Goal: Task Accomplishment & Management: Manage account settings

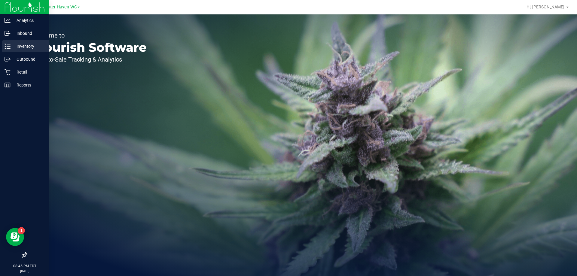
click at [22, 46] on p "Inventory" at bounding box center [29, 46] width 36 height 7
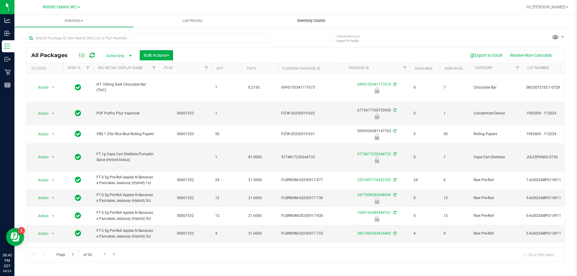
click at [316, 20] on span "Inventory Counts" at bounding box center [311, 20] width 45 height 5
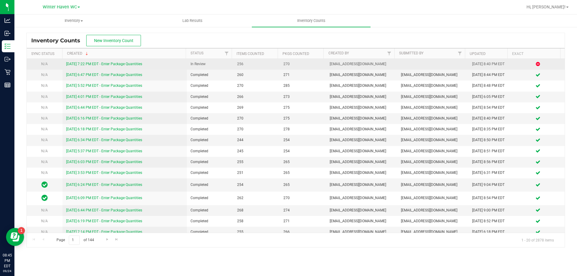
click at [125, 63] on link "[DATE] 7:22 PM EDT - Enter Package Quantities" at bounding box center [104, 64] width 76 height 4
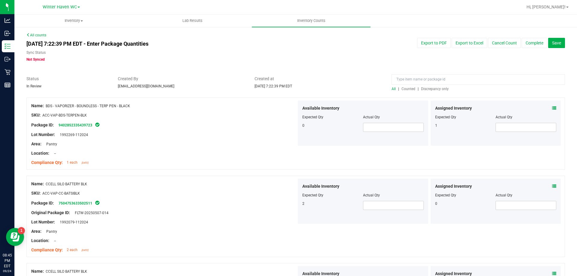
click at [439, 90] on span "Discrepancy only" at bounding box center [435, 89] width 28 height 4
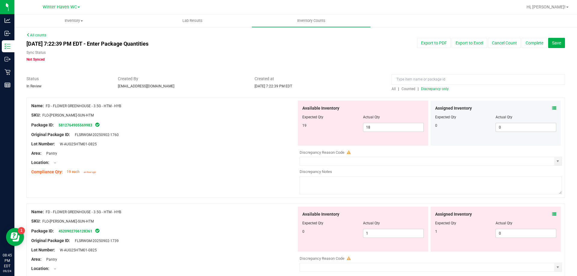
click at [553, 108] on icon at bounding box center [555, 108] width 4 height 4
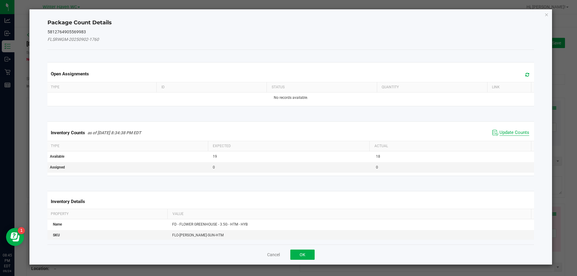
click at [517, 134] on span "Update Counts" at bounding box center [515, 133] width 30 height 6
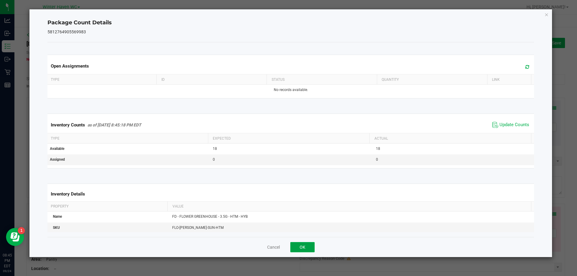
click at [298, 246] on button "OK" at bounding box center [303, 247] width 24 height 10
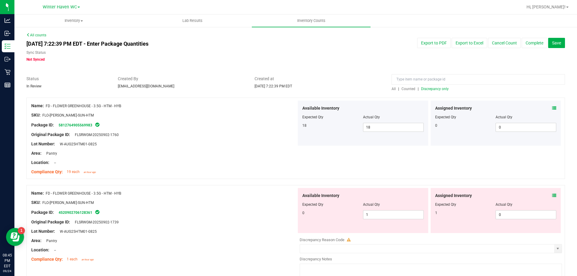
click at [553, 196] on icon at bounding box center [555, 196] width 4 height 4
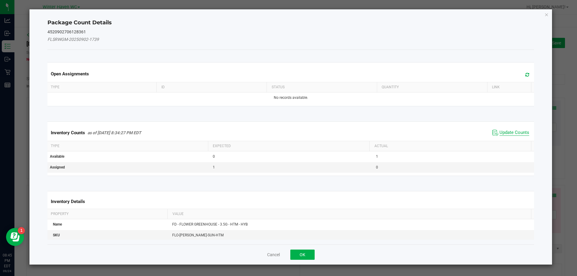
click at [507, 132] on span "Update Counts" at bounding box center [515, 133] width 30 height 6
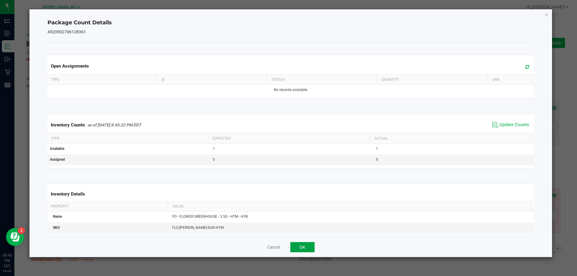
drag, startPoint x: 293, startPoint y: 247, endPoint x: 351, endPoint y: 248, distance: 58.4
click at [294, 248] on button "OK" at bounding box center [303, 247] width 24 height 10
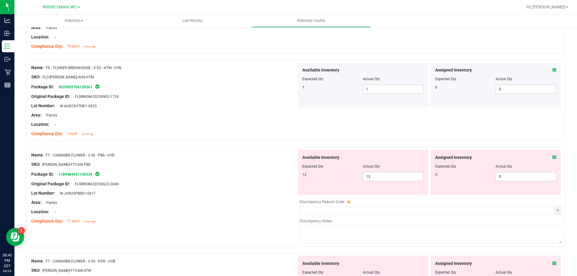
scroll to position [150, 0]
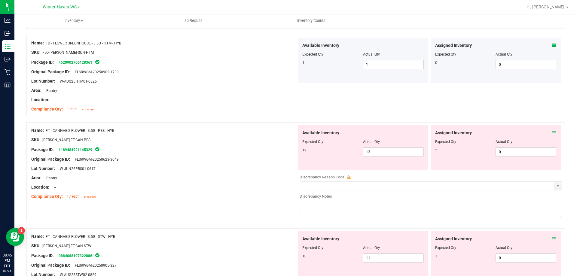
click at [553, 132] on icon at bounding box center [555, 133] width 4 height 4
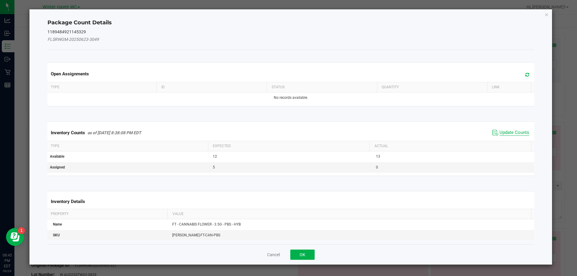
drag, startPoint x: 507, startPoint y: 133, endPoint x: 430, endPoint y: 169, distance: 84.6
click at [507, 133] on span "Update Counts" at bounding box center [515, 133] width 30 height 6
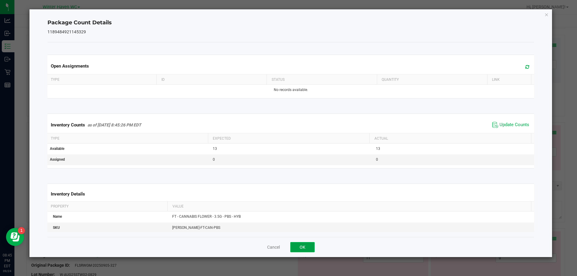
click at [304, 248] on button "OK" at bounding box center [303, 247] width 24 height 10
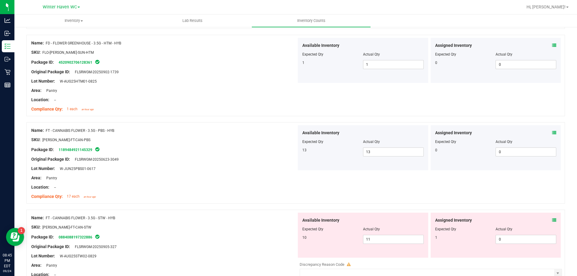
click at [553, 220] on icon at bounding box center [555, 220] width 4 height 4
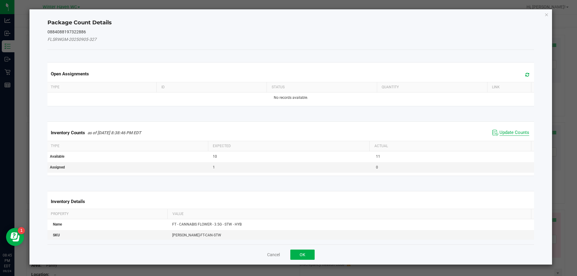
drag, startPoint x: 514, startPoint y: 132, endPoint x: 446, endPoint y: 152, distance: 71.6
click at [514, 131] on span "Update Counts" at bounding box center [515, 133] width 30 height 6
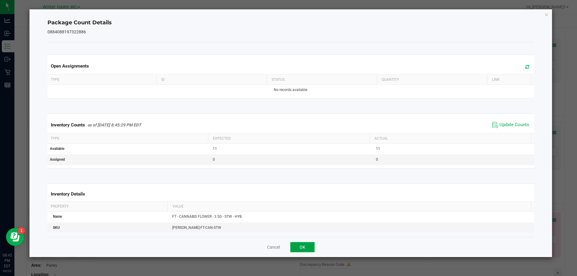
click at [302, 249] on button "OK" at bounding box center [303, 247] width 24 height 10
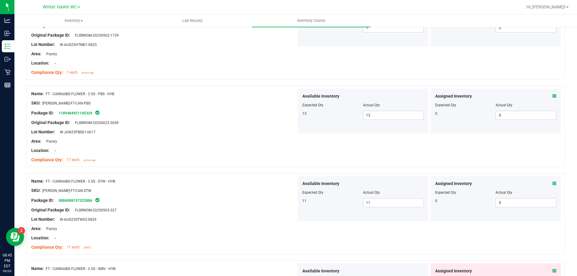
scroll to position [271, 0]
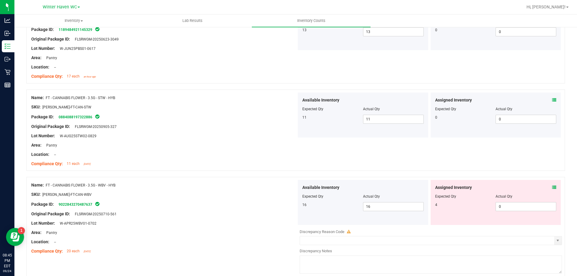
click at [553, 186] on icon at bounding box center [555, 188] width 4 height 4
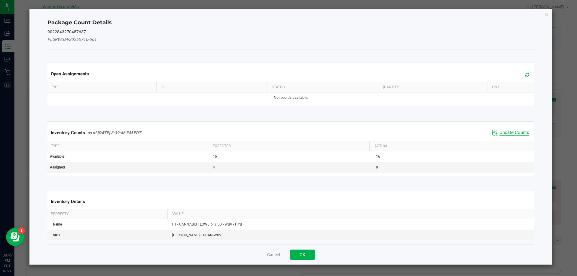
click at [503, 133] on span "Update Counts" at bounding box center [515, 133] width 30 height 6
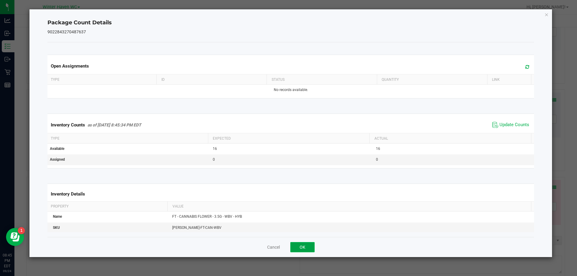
click at [307, 247] on button "OK" at bounding box center [303, 247] width 24 height 10
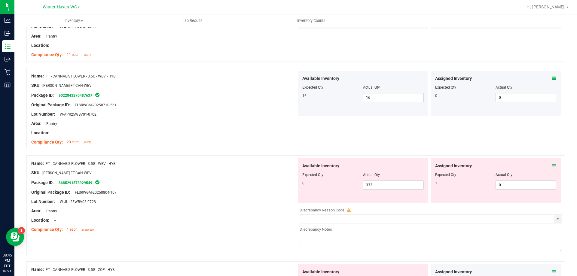
scroll to position [391, 0]
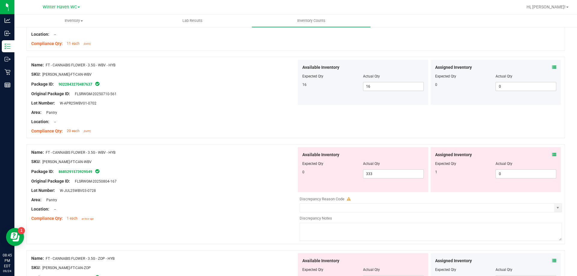
click at [553, 154] on icon at bounding box center [555, 155] width 4 height 4
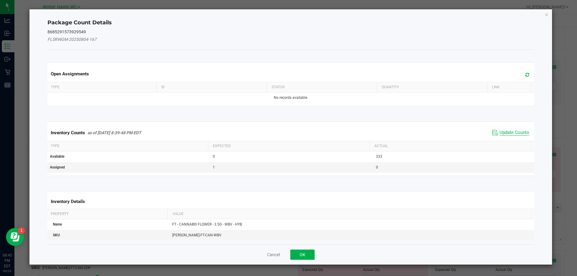
click at [515, 134] on span "Update Counts" at bounding box center [515, 133] width 30 height 6
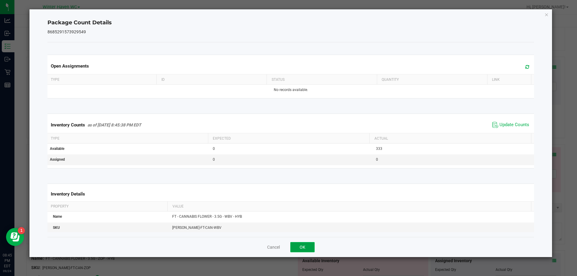
click at [311, 245] on button "OK" at bounding box center [303, 247] width 24 height 10
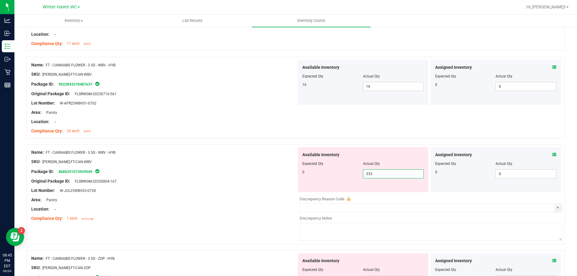
drag, startPoint x: 388, startPoint y: 170, endPoint x: 346, endPoint y: 170, distance: 41.8
click at [346, 170] on div "0 333 333" at bounding box center [364, 174] width 122 height 9
type input "0"
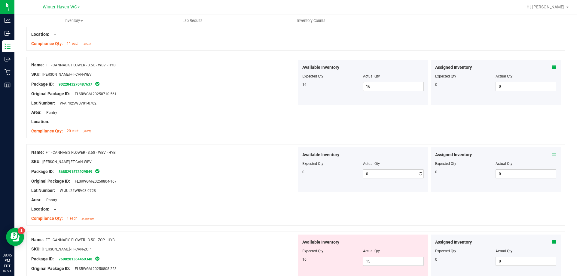
click at [177, 193] on div "Lot Number: W-JUL25WBV03-0728" at bounding box center [164, 191] width 266 height 6
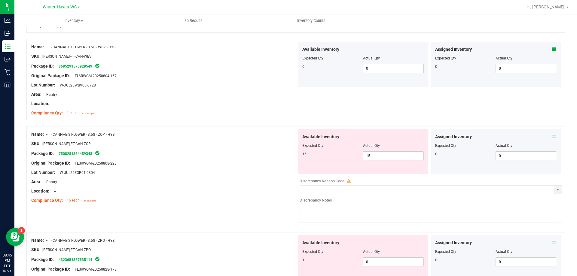
scroll to position [511, 0]
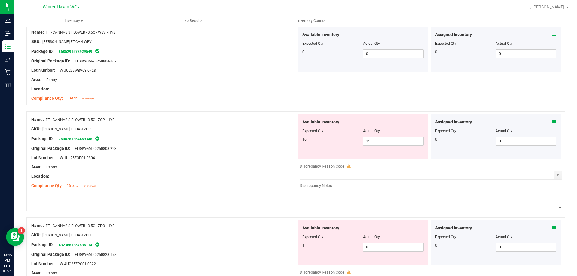
click at [553, 120] on icon at bounding box center [555, 122] width 4 height 4
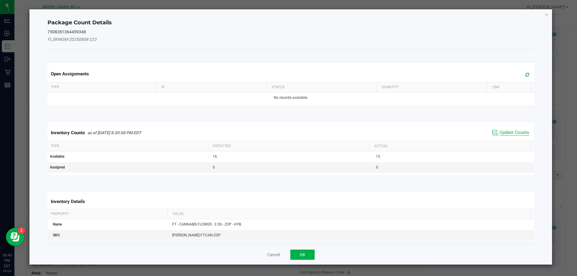
click at [517, 134] on span "Update Counts" at bounding box center [515, 133] width 30 height 6
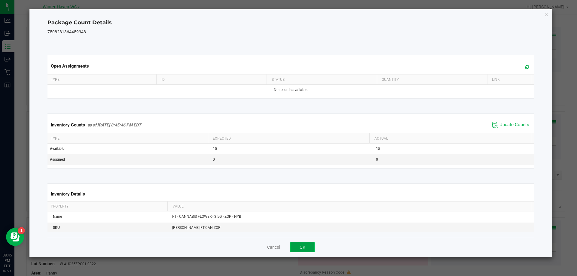
click at [310, 245] on button "OK" at bounding box center [303, 247] width 24 height 10
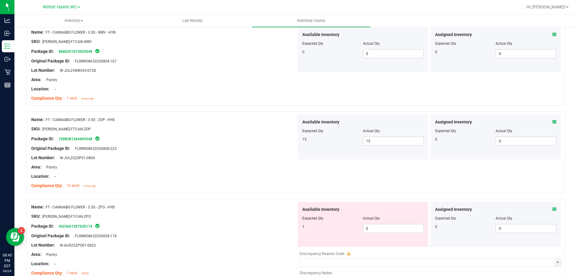
click at [553, 210] on icon at bounding box center [555, 210] width 4 height 4
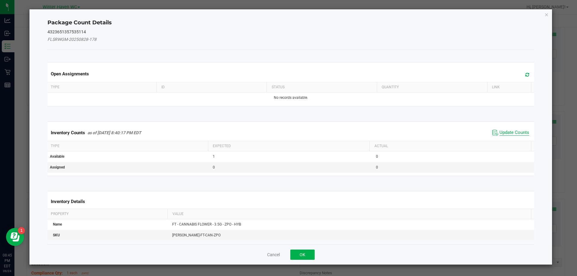
click at [504, 133] on span "Update Counts" at bounding box center [515, 133] width 30 height 6
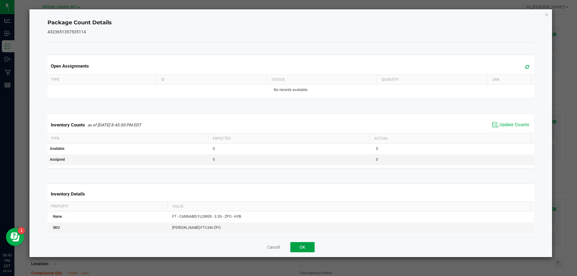
drag, startPoint x: 308, startPoint y: 249, endPoint x: 392, endPoint y: 266, distance: 86.2
click at [309, 249] on button "OK" at bounding box center [303, 247] width 24 height 10
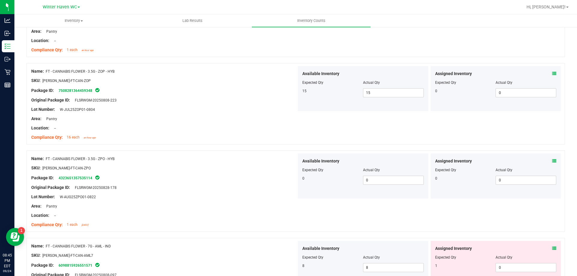
scroll to position [632, 0]
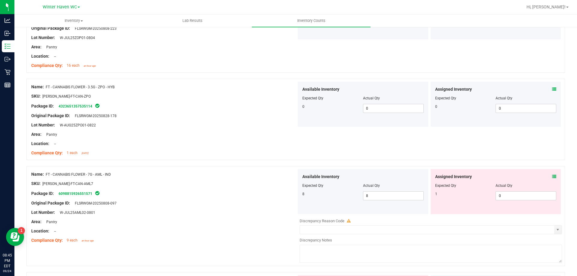
click at [553, 177] on icon at bounding box center [555, 177] width 4 height 4
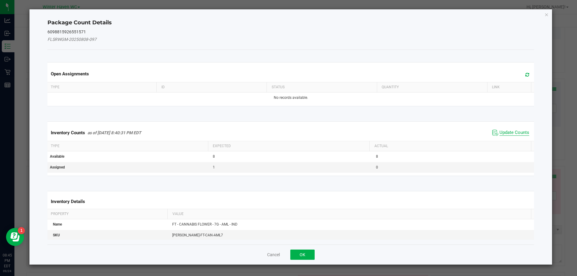
click at [514, 131] on span "Update Counts" at bounding box center [515, 133] width 30 height 6
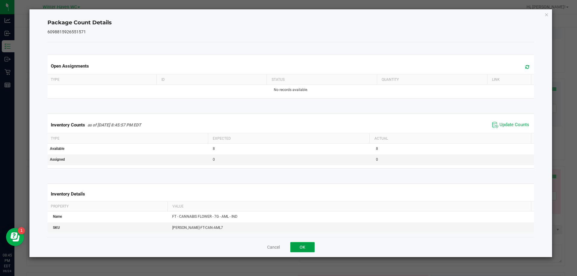
click at [303, 249] on button "OK" at bounding box center [303, 247] width 24 height 10
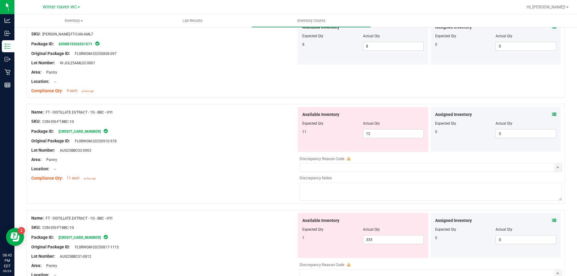
scroll to position [782, 0]
click at [553, 113] on icon at bounding box center [555, 114] width 4 height 4
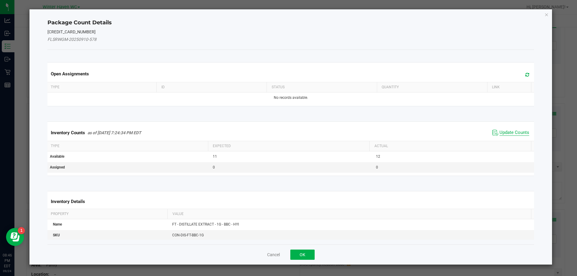
click at [509, 133] on span "Update Counts" at bounding box center [515, 133] width 30 height 6
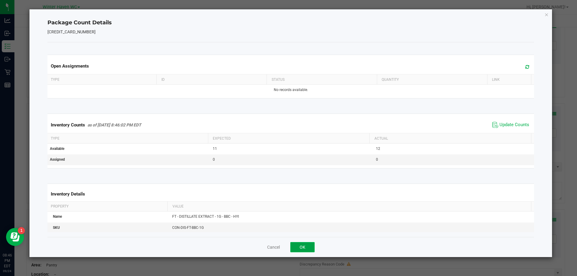
click at [301, 249] on button "OK" at bounding box center [303, 247] width 24 height 10
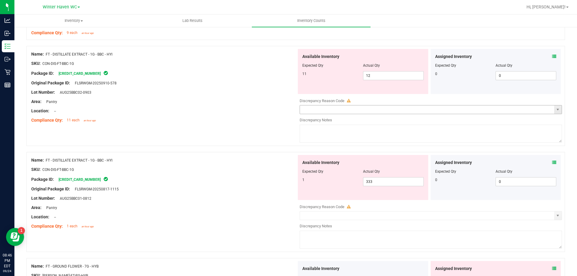
scroll to position [842, 0]
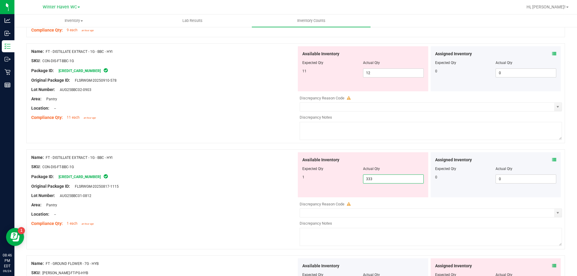
drag, startPoint x: 340, startPoint y: 174, endPoint x: 291, endPoint y: 172, distance: 49.7
click at [291, 172] on div "Name: FT - DISTILLATE EXTRACT - 1G - BBC - HYI SKU: CON-DIS-FT-BBC-1G Package I…" at bounding box center [295, 199] width 539 height 100
type input "1"
click at [367, 72] on span "12 12" at bounding box center [393, 73] width 61 height 9
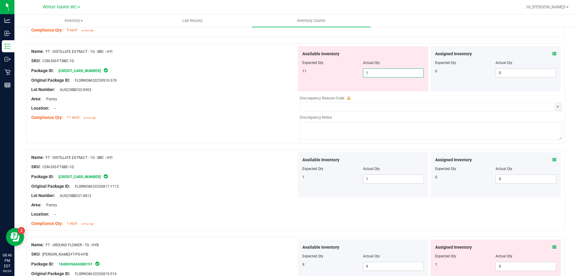
type input "11"
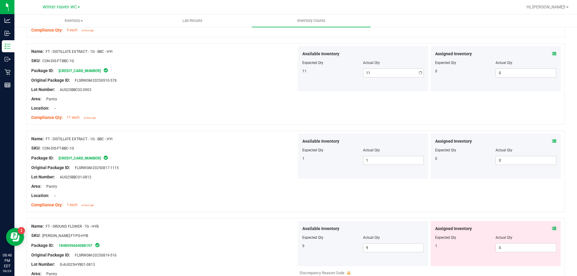
click at [257, 93] on div at bounding box center [164, 94] width 266 height 3
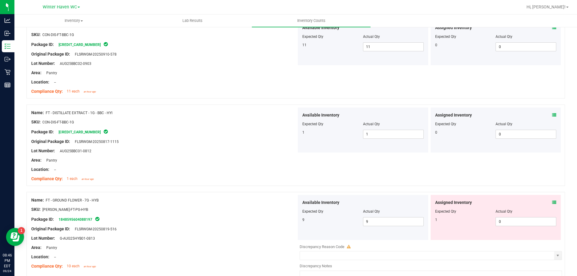
scroll to position [932, 0]
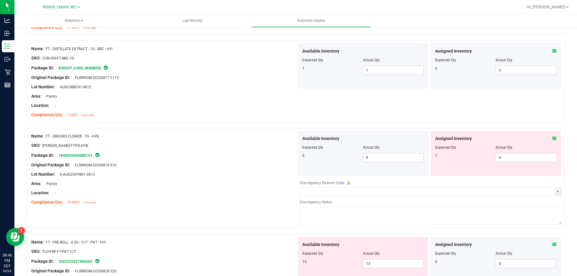
click at [553, 137] on icon at bounding box center [555, 139] width 4 height 4
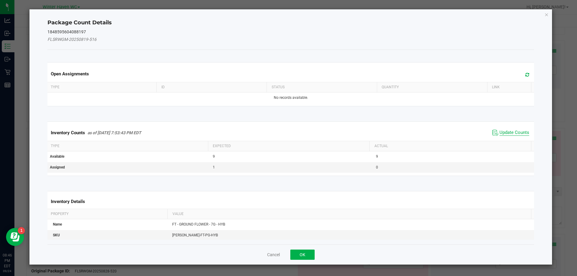
click at [505, 133] on span "Update Counts" at bounding box center [515, 133] width 30 height 6
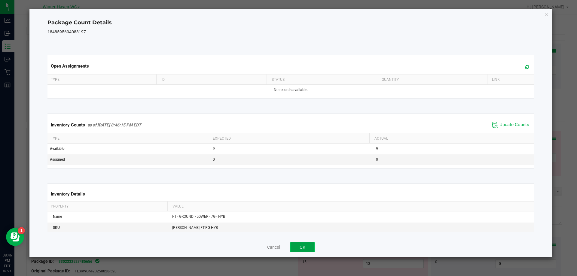
click at [303, 246] on button "OK" at bounding box center [303, 247] width 24 height 10
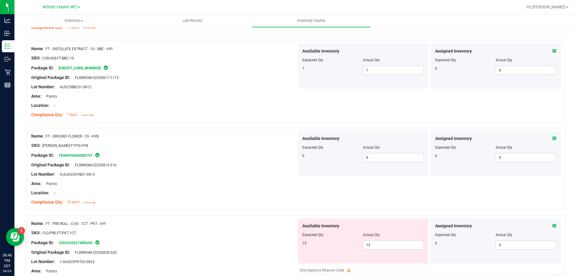
click at [553, 225] on icon at bounding box center [555, 226] width 4 height 4
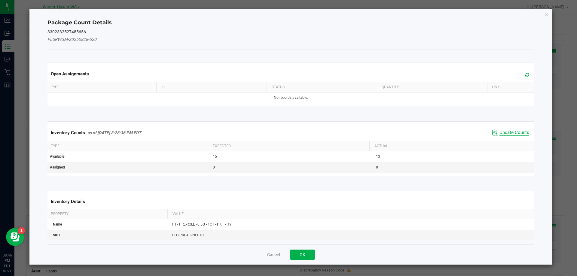
click at [512, 131] on span "Update Counts" at bounding box center [515, 133] width 30 height 6
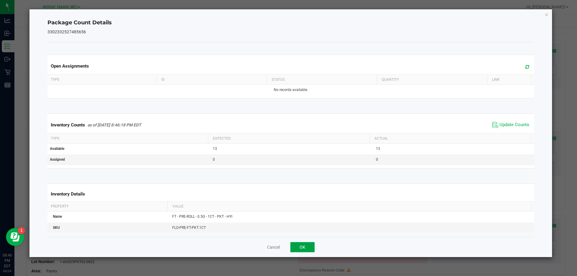
click at [305, 247] on button "OK" at bounding box center [303, 247] width 24 height 10
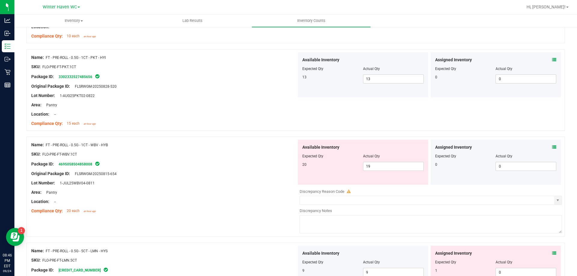
scroll to position [1113, 0]
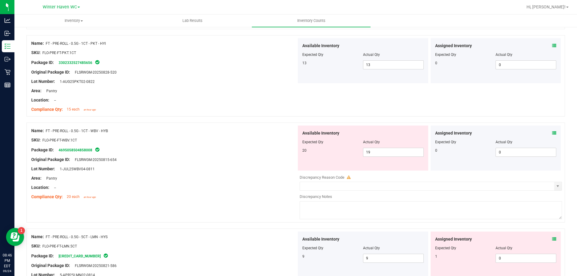
click at [553, 132] on icon at bounding box center [555, 133] width 4 height 4
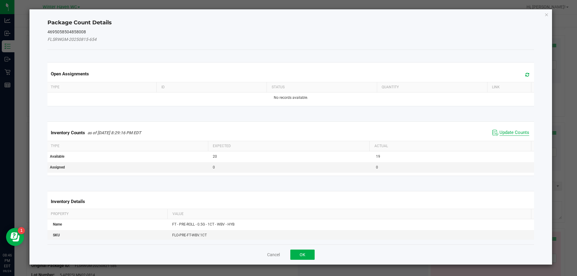
click at [513, 131] on span "Update Counts" at bounding box center [515, 133] width 30 height 6
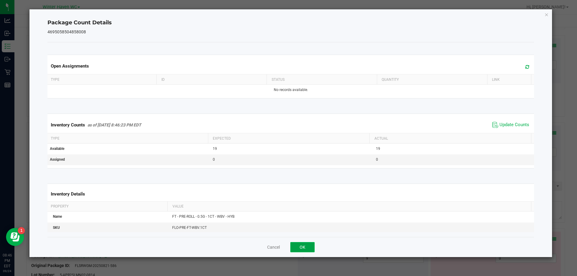
click at [301, 243] on button "OK" at bounding box center [303, 247] width 24 height 10
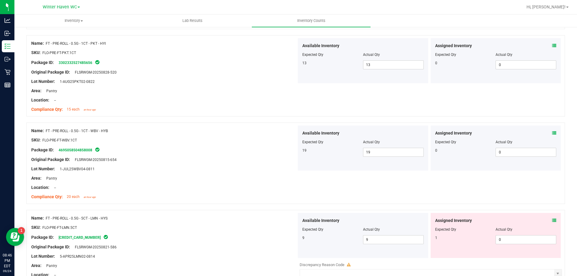
click at [553, 219] on icon at bounding box center [555, 221] width 4 height 4
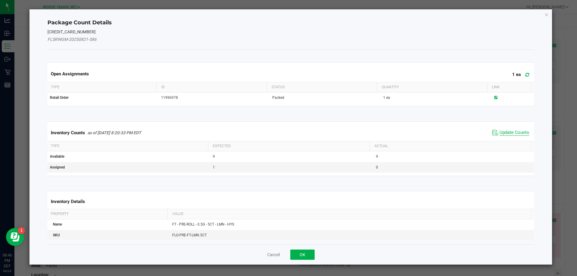
click at [503, 131] on span "Update Counts" at bounding box center [515, 133] width 30 height 6
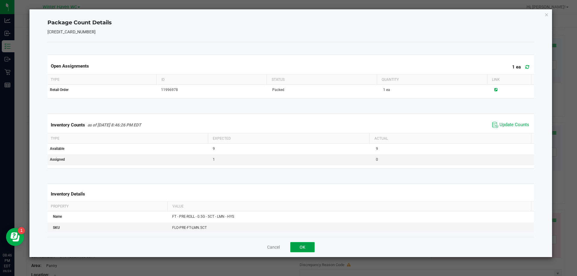
click at [310, 245] on button "OK" at bounding box center [303, 247] width 24 height 10
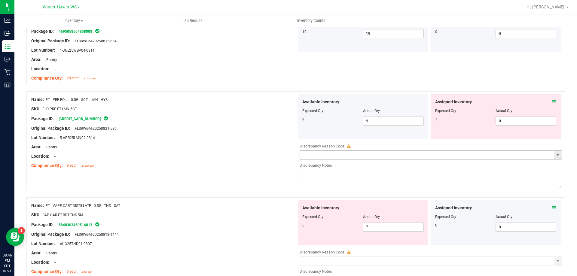
scroll to position [1233, 0]
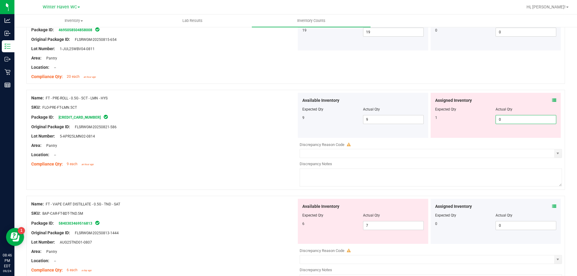
drag, startPoint x: 507, startPoint y: 121, endPoint x: 473, endPoint y: 120, distance: 34.3
click at [473, 120] on div "1 0 0" at bounding box center [497, 119] width 122 height 9
type input "1"
click at [233, 138] on div "Lot Number: 5-APR25LMN02-0814" at bounding box center [164, 136] width 266 height 6
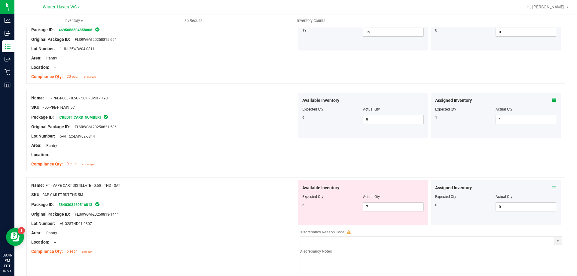
click at [553, 186] on icon at bounding box center [555, 188] width 4 height 4
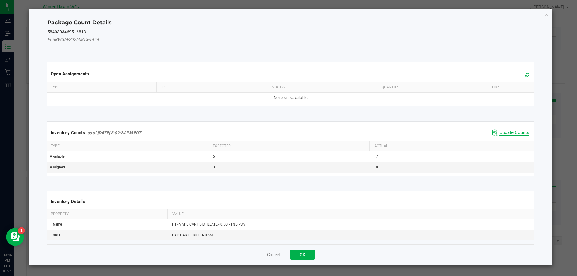
click at [502, 132] on span "Update Counts" at bounding box center [515, 133] width 30 height 6
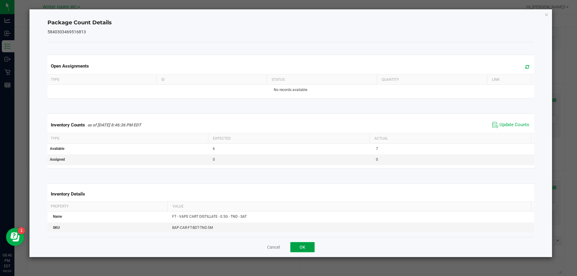
click at [303, 245] on button "OK" at bounding box center [303, 247] width 24 height 10
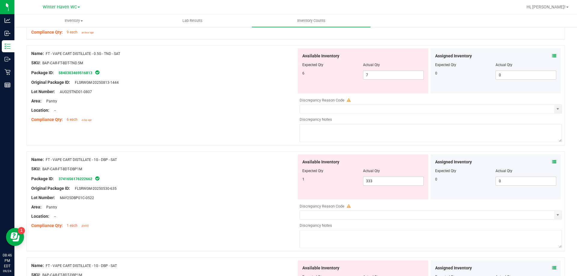
scroll to position [1384, 0]
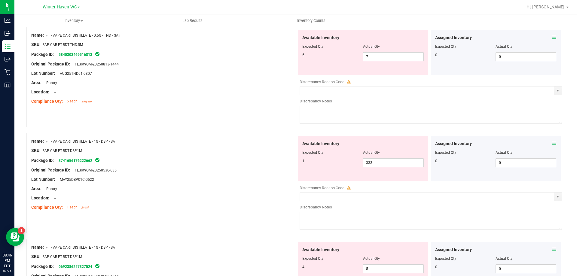
click at [553, 142] on icon at bounding box center [555, 144] width 4 height 4
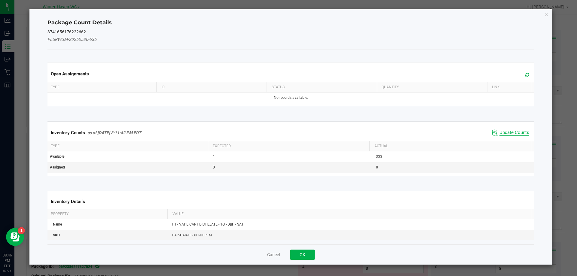
click at [503, 134] on span "Update Counts" at bounding box center [515, 133] width 30 height 6
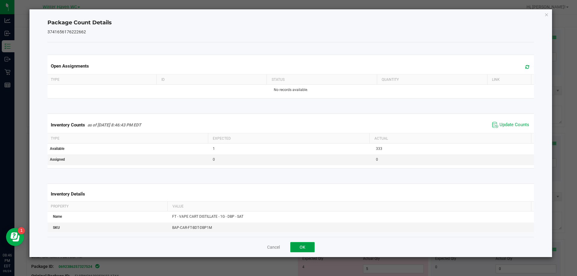
click at [305, 249] on button "OK" at bounding box center [303, 247] width 24 height 10
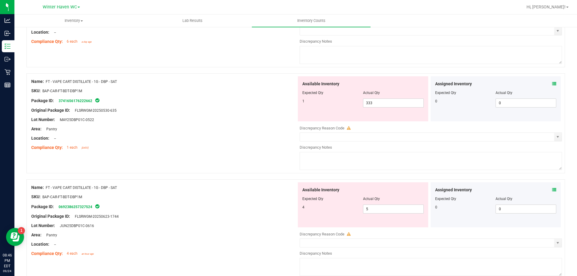
scroll to position [1444, 0]
click at [553, 188] on icon at bounding box center [555, 190] width 4 height 4
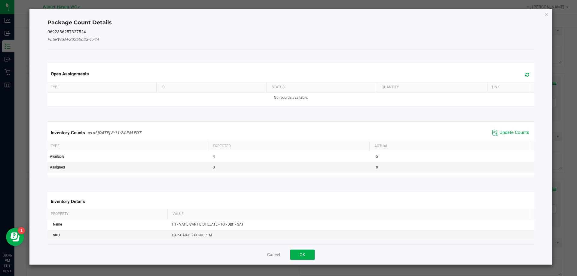
drag, startPoint x: 518, startPoint y: 131, endPoint x: 441, endPoint y: 128, distance: 77.7
click at [518, 131] on span "Update Counts" at bounding box center [515, 133] width 30 height 6
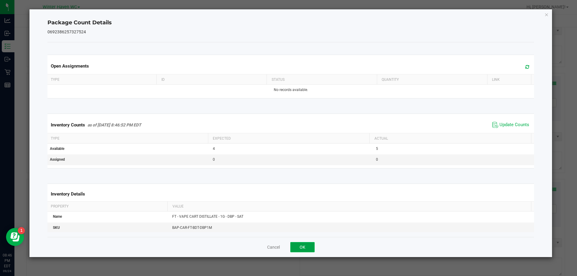
drag, startPoint x: 300, startPoint y: 248, endPoint x: 321, endPoint y: 241, distance: 22.6
click at [301, 248] on button "OK" at bounding box center [303, 247] width 24 height 10
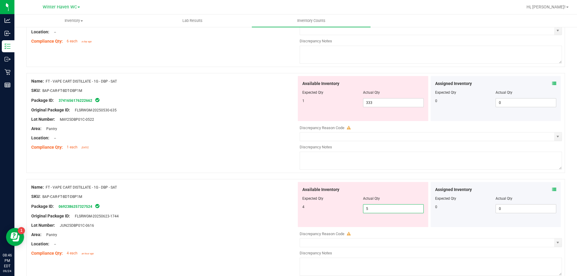
drag, startPoint x: 367, startPoint y: 205, endPoint x: 346, endPoint y: 205, distance: 20.5
click at [346, 205] on div "4 5 5" at bounding box center [364, 209] width 122 height 9
type input "4"
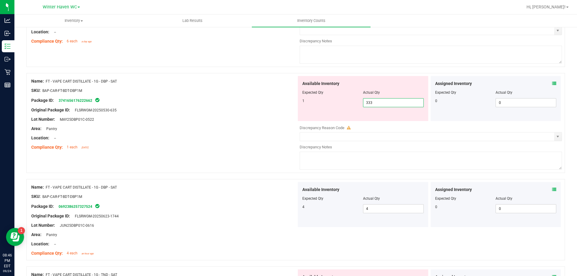
drag, startPoint x: 388, startPoint y: 102, endPoint x: 345, endPoint y: 102, distance: 42.7
click at [345, 102] on div "1 333 333" at bounding box center [364, 102] width 122 height 9
type input "1"
click at [236, 124] on div at bounding box center [164, 124] width 266 height 3
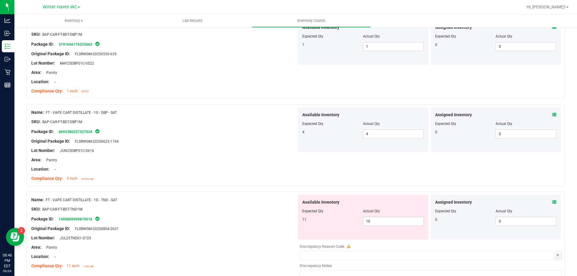
scroll to position [1564, 0]
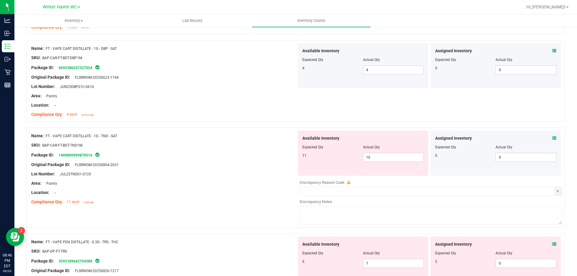
click at [553, 136] on icon at bounding box center [555, 138] width 4 height 4
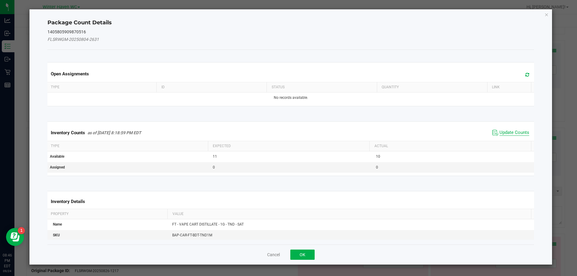
click at [506, 133] on span "Update Counts" at bounding box center [515, 133] width 30 height 6
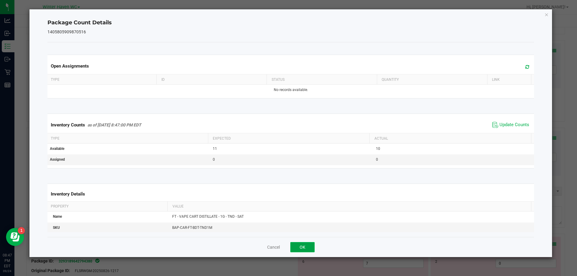
click at [305, 247] on button "OK" at bounding box center [303, 247] width 24 height 10
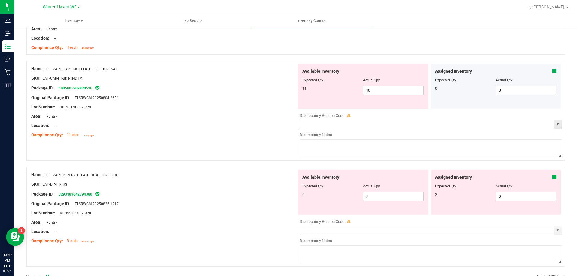
scroll to position [1648, 0]
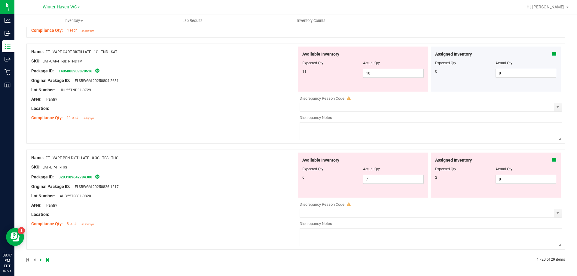
click at [553, 160] on icon at bounding box center [555, 160] width 4 height 4
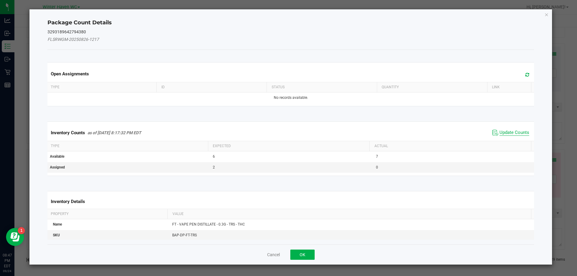
click at [513, 133] on span "Update Counts" at bounding box center [515, 133] width 30 height 6
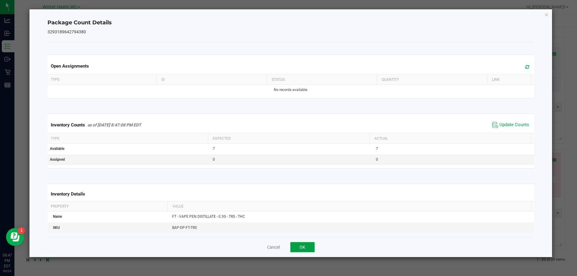
click at [303, 247] on button "OK" at bounding box center [303, 247] width 24 height 10
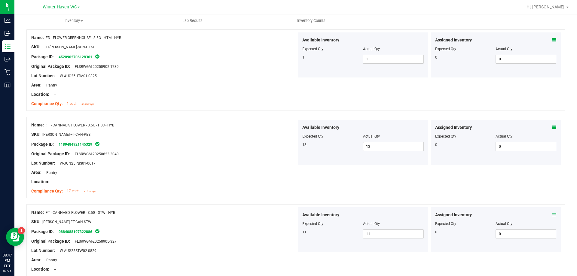
scroll to position [0, 0]
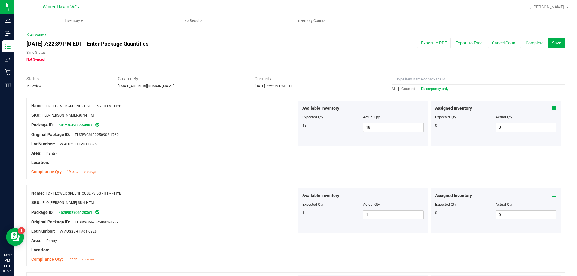
click at [433, 89] on span "Discrepancy only" at bounding box center [435, 89] width 28 height 4
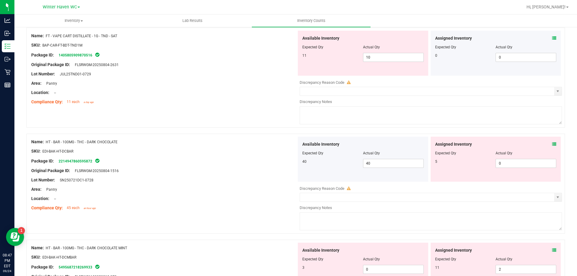
scroll to position [180, 0]
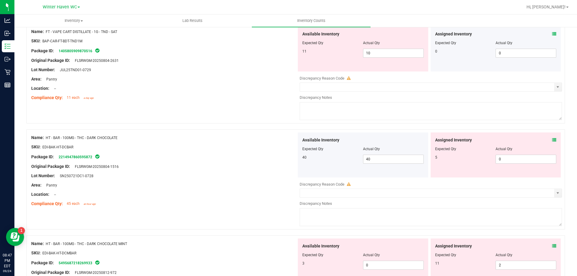
click at [553, 138] on icon at bounding box center [555, 140] width 4 height 4
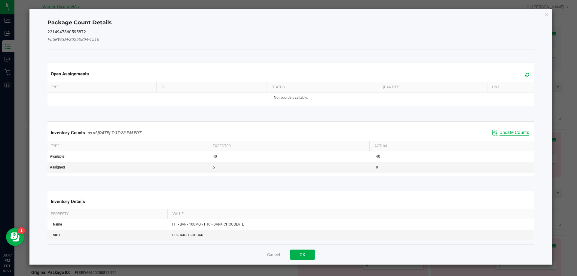
click at [511, 133] on span "Update Counts" at bounding box center [515, 133] width 30 height 6
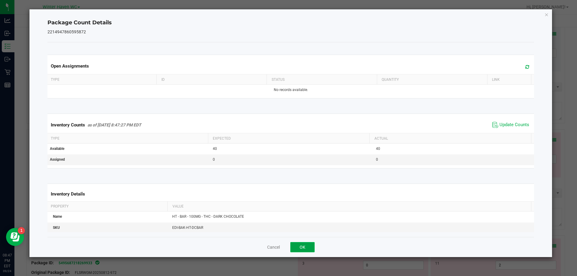
click at [309, 245] on button "OK" at bounding box center [303, 247] width 24 height 10
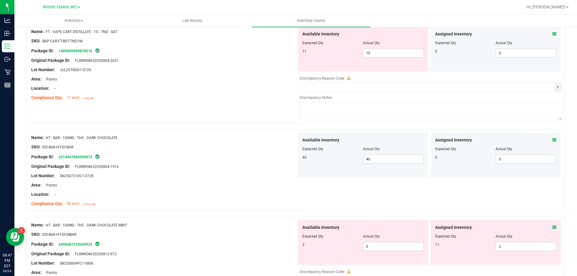
click at [553, 227] on icon at bounding box center [555, 228] width 4 height 4
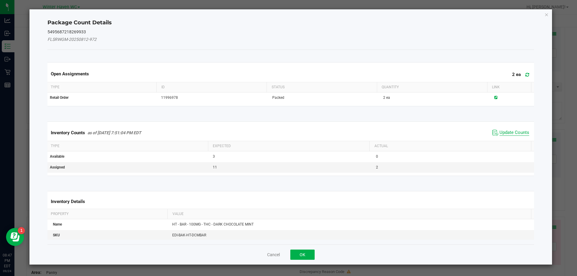
click at [511, 133] on span "Update Counts" at bounding box center [515, 133] width 30 height 6
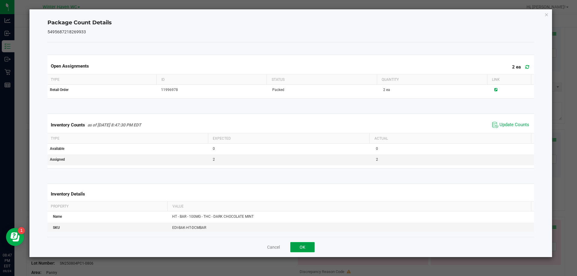
click at [304, 245] on button "OK" at bounding box center [303, 247] width 24 height 10
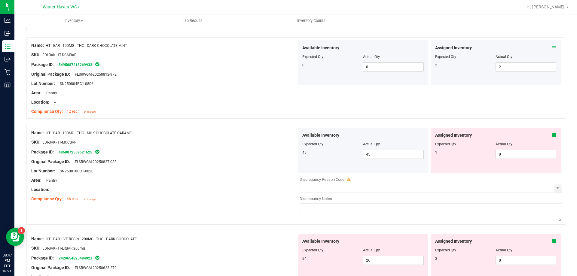
scroll to position [361, 0]
click at [553, 134] on icon at bounding box center [555, 135] width 4 height 4
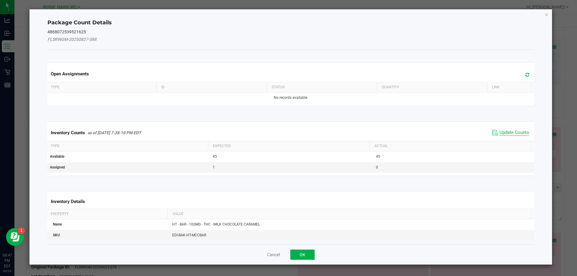
drag, startPoint x: 505, startPoint y: 132, endPoint x: 500, endPoint y: 132, distance: 4.8
click at [505, 132] on span "Update Counts" at bounding box center [515, 133] width 30 height 6
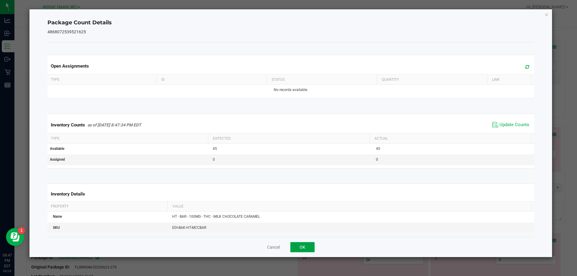
click at [297, 247] on button "OK" at bounding box center [303, 247] width 24 height 10
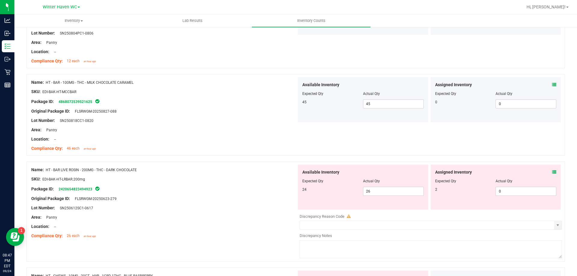
scroll to position [481, 0]
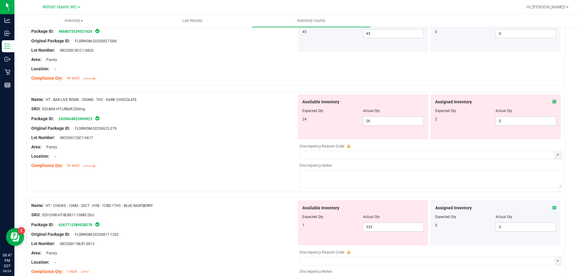
click at [553, 101] on icon at bounding box center [555, 102] width 4 height 4
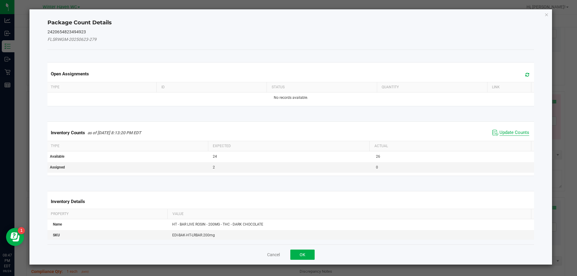
click at [512, 133] on span "Update Counts" at bounding box center [515, 133] width 30 height 6
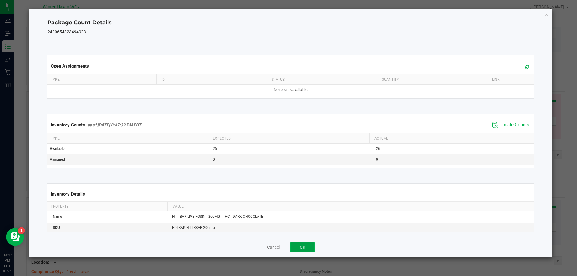
drag, startPoint x: 300, startPoint y: 247, endPoint x: 418, endPoint y: 229, distance: 119.4
click at [302, 248] on button "OK" at bounding box center [303, 247] width 24 height 10
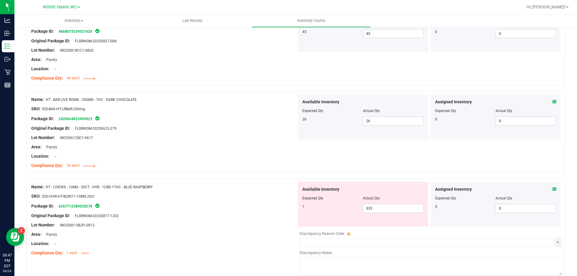
click at [553, 189] on icon at bounding box center [555, 189] width 4 height 4
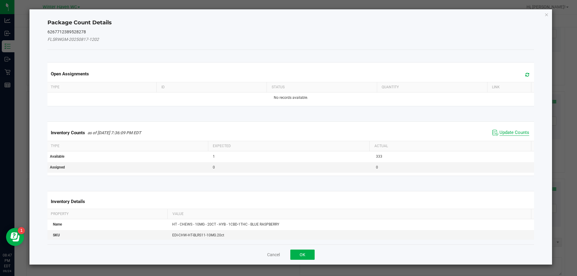
click at [514, 132] on span "Update Counts" at bounding box center [515, 133] width 30 height 6
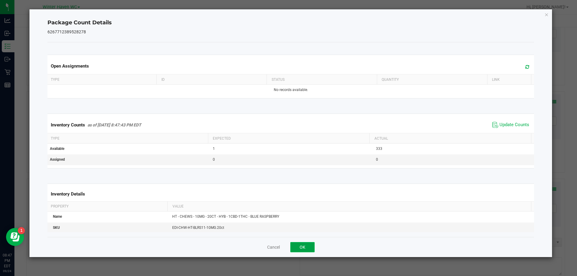
click at [304, 246] on button "OK" at bounding box center [303, 247] width 24 height 10
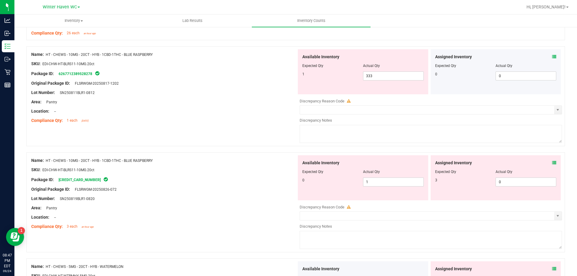
scroll to position [632, 0]
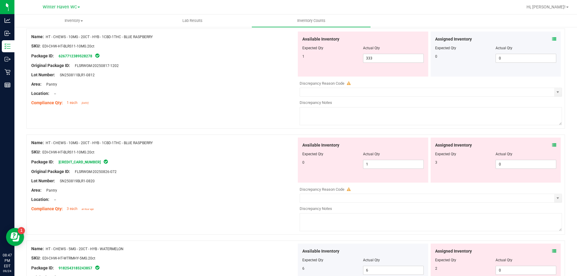
click at [553, 143] on icon at bounding box center [555, 145] width 4 height 4
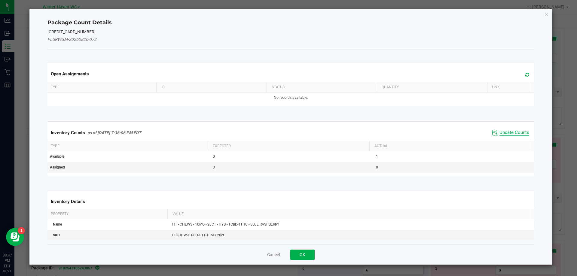
click at [504, 133] on span "Update Counts" at bounding box center [515, 133] width 30 height 6
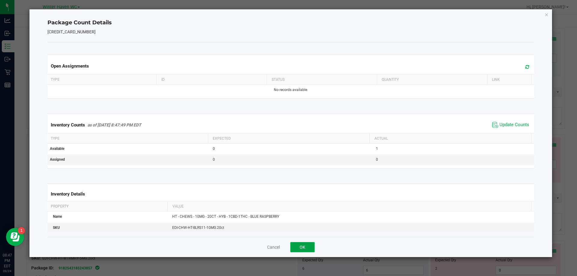
click at [309, 247] on button "OK" at bounding box center [303, 247] width 24 height 10
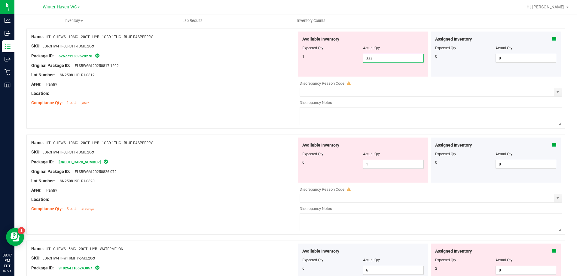
drag, startPoint x: 371, startPoint y: 58, endPoint x: 335, endPoint y: 58, distance: 35.5
click at [335, 58] on div "1 333 333" at bounding box center [364, 58] width 122 height 9
type input "1"
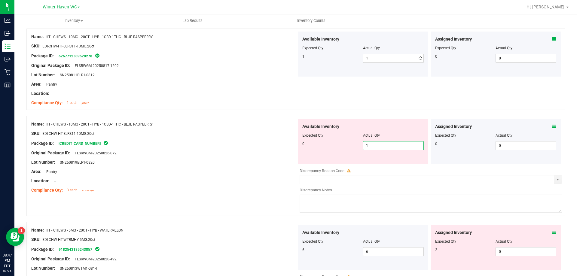
drag, startPoint x: 375, startPoint y: 162, endPoint x: 356, endPoint y: 165, distance: 19.1
click at [356, 165] on div "Available Inventory Expected Qty Actual Qty 0 1 1" at bounding box center [430, 166] width 266 height 95
type input "0"
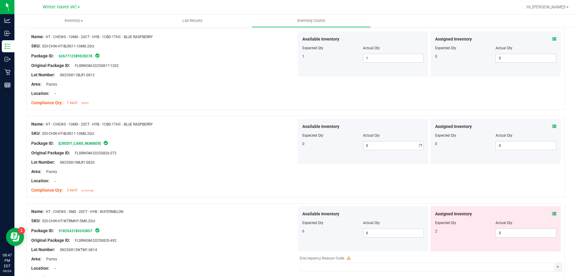
click at [179, 160] on div "Lot Number: SN250819BLR1-0820" at bounding box center [164, 162] width 266 height 6
click at [553, 213] on icon at bounding box center [555, 214] width 4 height 4
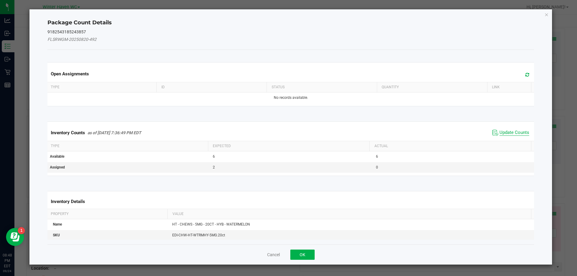
click at [516, 133] on span "Update Counts" at bounding box center [515, 133] width 30 height 6
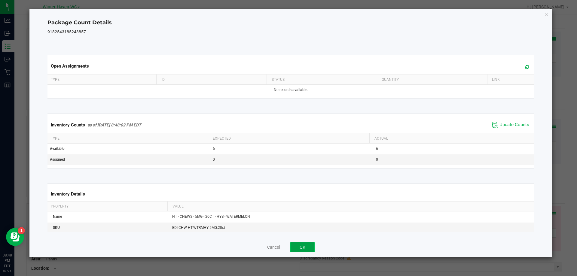
click at [301, 245] on button "OK" at bounding box center [303, 247] width 24 height 10
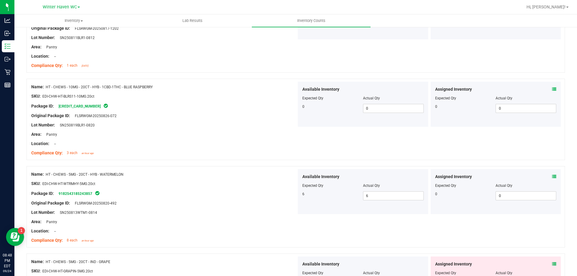
scroll to position [812, 0]
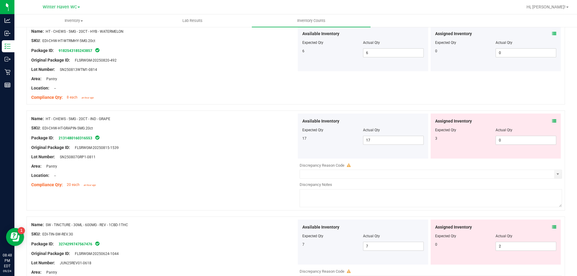
click at [553, 121] on icon at bounding box center [555, 121] width 4 height 4
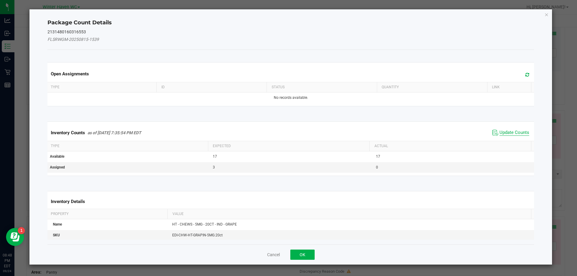
drag, startPoint x: 515, startPoint y: 133, endPoint x: 486, endPoint y: 151, distance: 34.0
click at [514, 134] on span "Update Counts" at bounding box center [515, 133] width 30 height 6
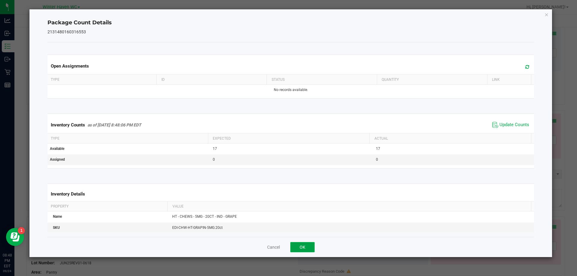
drag, startPoint x: 306, startPoint y: 245, endPoint x: 436, endPoint y: 224, distance: 131.3
click at [306, 245] on button "OK" at bounding box center [303, 247] width 24 height 10
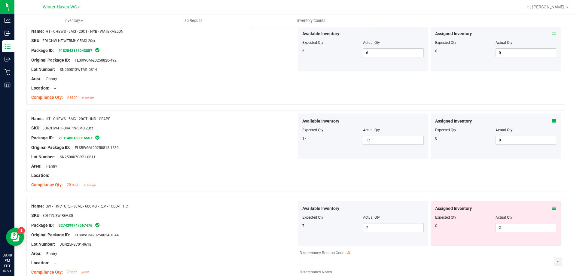
click at [553, 208] on icon at bounding box center [555, 209] width 4 height 4
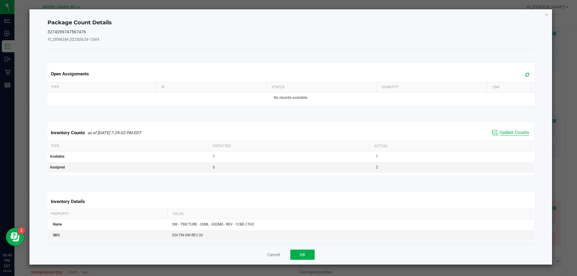
click at [506, 134] on span "Update Counts" at bounding box center [515, 133] width 30 height 6
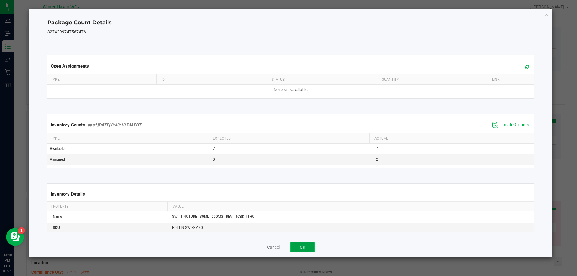
click at [306, 247] on button "OK" at bounding box center [303, 247] width 24 height 10
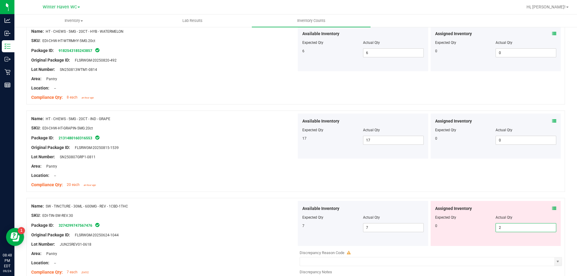
drag, startPoint x: 509, startPoint y: 225, endPoint x: 470, endPoint y: 226, distance: 39.7
click at [470, 226] on div "0 2 2" at bounding box center [497, 227] width 122 height 9
type input "0"
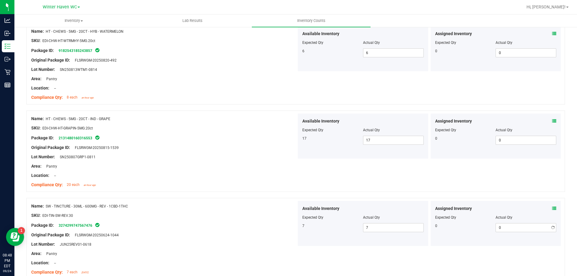
click at [236, 224] on div "Package ID: 3274299747567476" at bounding box center [164, 225] width 266 height 7
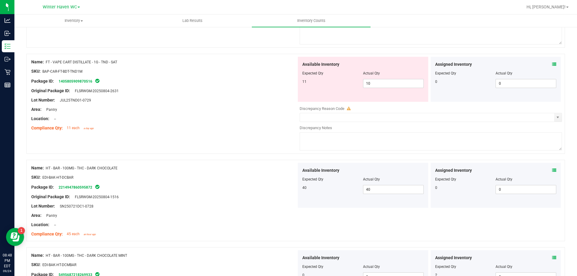
scroll to position [0, 0]
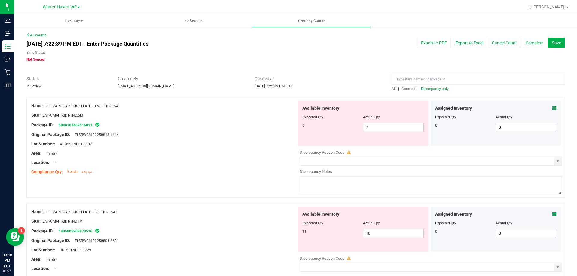
click at [436, 89] on span "Discrepancy only" at bounding box center [435, 89] width 28 height 4
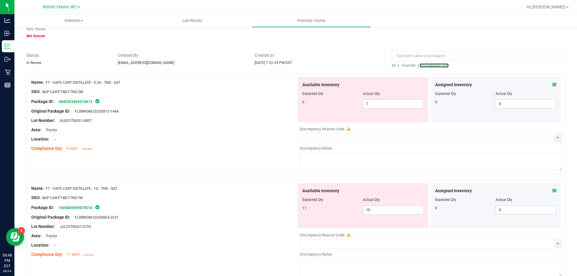
scroll to position [54, 0]
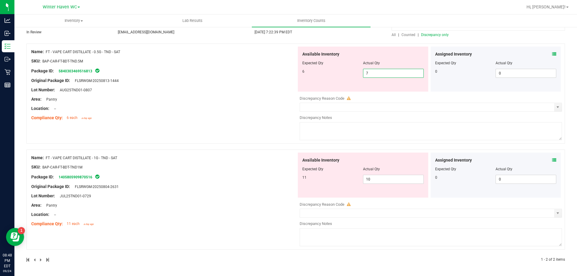
drag, startPoint x: 366, startPoint y: 74, endPoint x: 330, endPoint y: 76, distance: 36.5
click at [330, 76] on div "6 7 7" at bounding box center [364, 73] width 122 height 9
type input "6"
click at [374, 179] on span "10 10" at bounding box center [393, 179] width 61 height 9
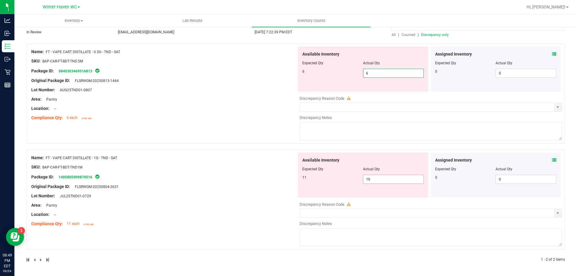
scroll to position [35, 0]
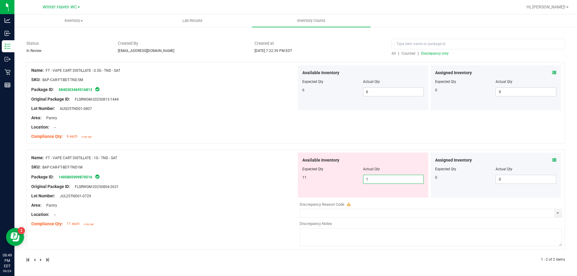
type input "11"
click at [219, 211] on div "Name: FT - VAPE CART DISTILLATE - 1G - TND - SAT SKU: BAP-CAR-FT-BDT-TND1M Pack…" at bounding box center [164, 191] width 266 height 77
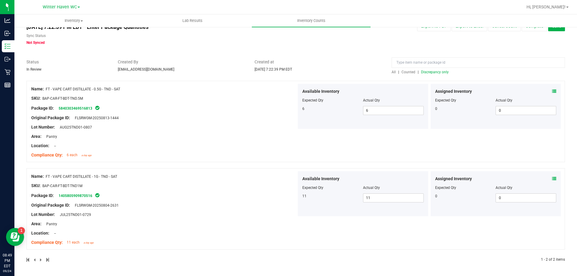
click at [431, 69] on div "All | Counted | Discrepancy only" at bounding box center [479, 71] width 174 height 5
click at [430, 73] on span "Discrepancy only" at bounding box center [435, 72] width 28 height 4
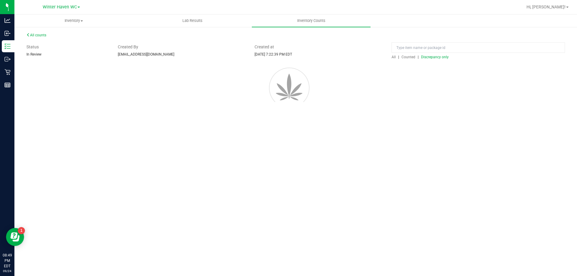
scroll to position [0, 0]
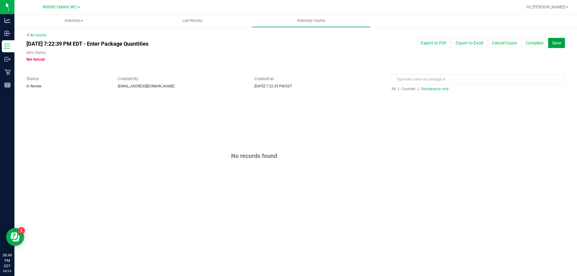
click at [561, 41] on span "Save" at bounding box center [557, 43] width 9 height 5
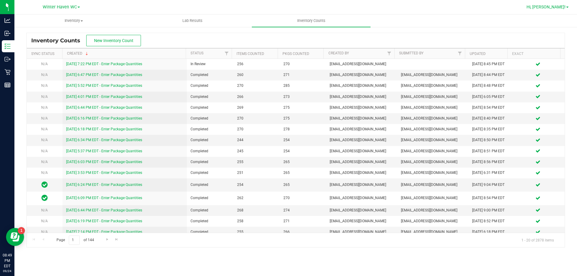
click at [564, 8] on span "Hi, [PERSON_NAME]!" at bounding box center [546, 7] width 39 height 5
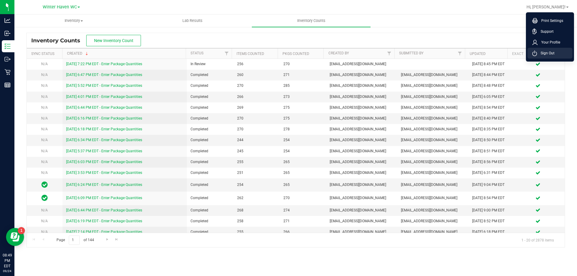
click at [540, 52] on span "Sign Out" at bounding box center [545, 53] width 17 height 6
